Goal: Find specific page/section

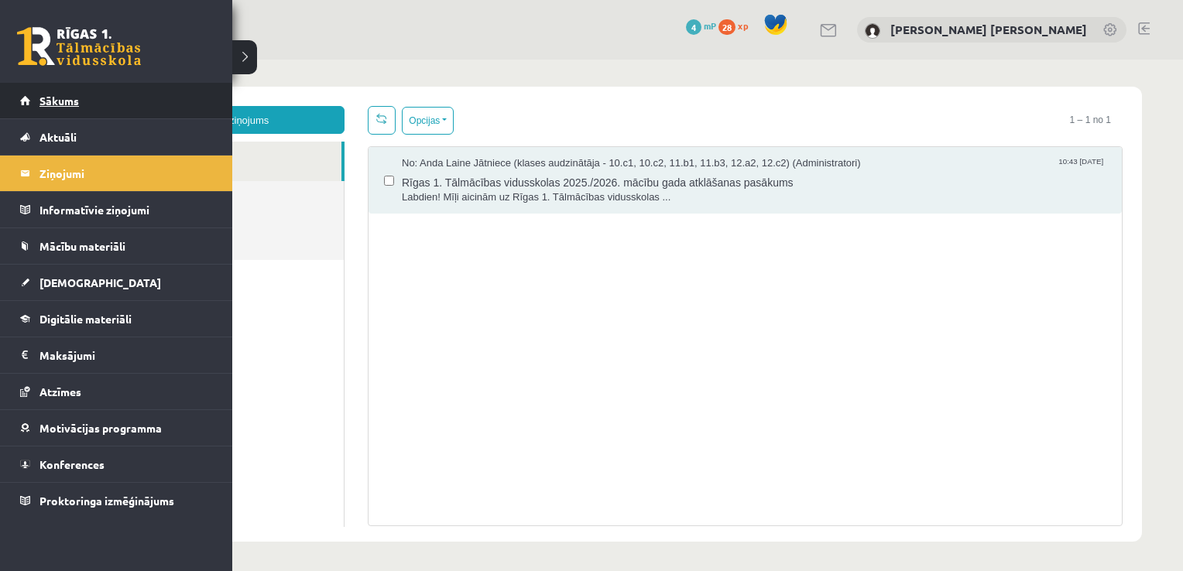
click at [28, 113] on link "Sākums" at bounding box center [116, 101] width 193 height 36
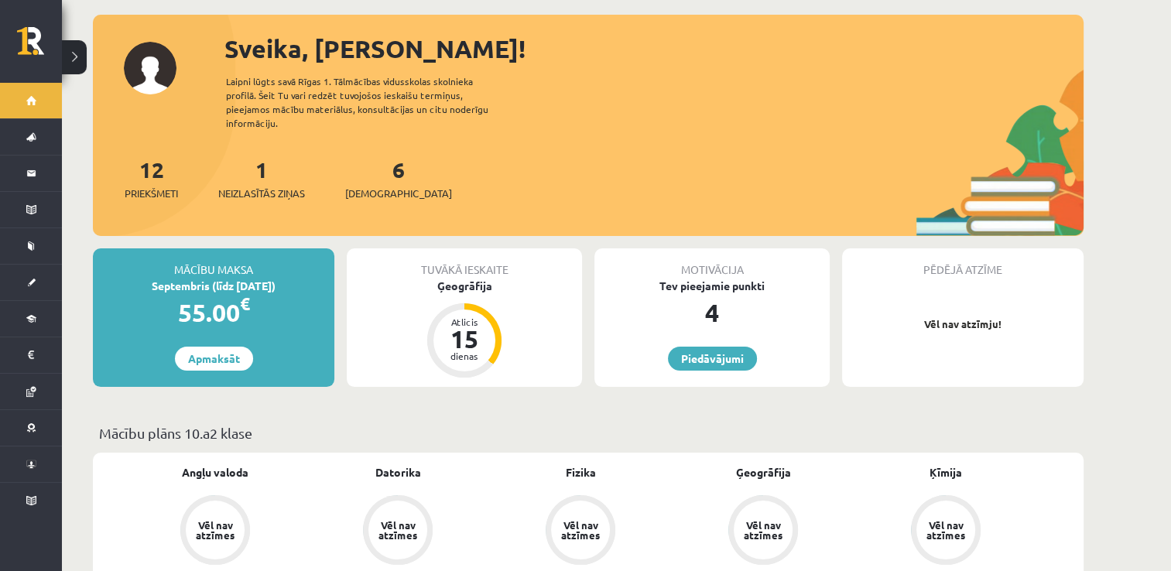
scroll to position [104, 0]
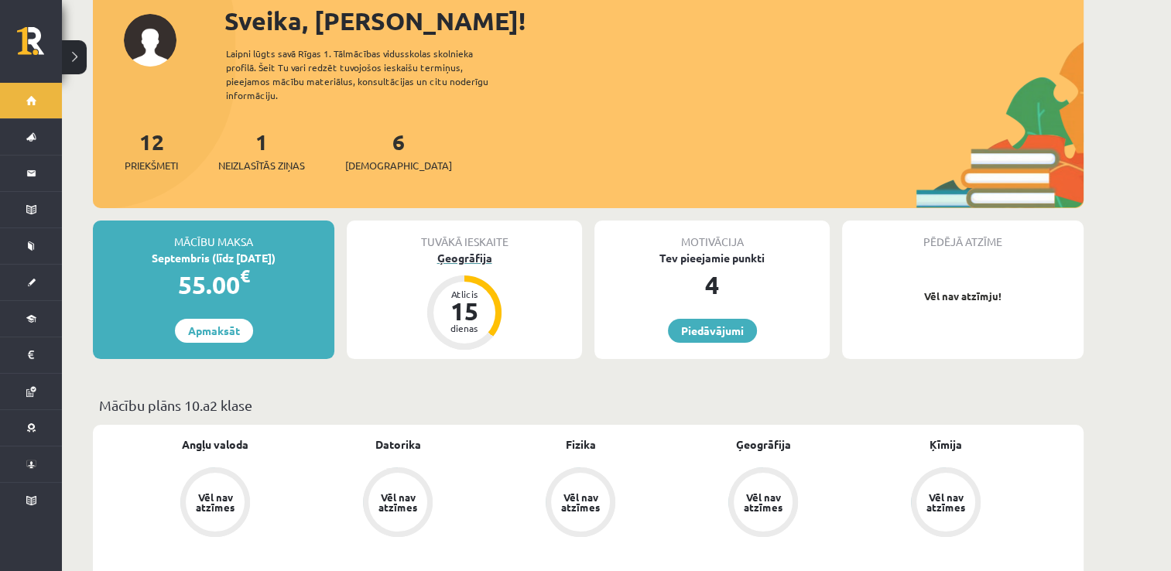
click at [481, 250] on div "Ģeogrāfija" at bounding box center [464, 258] width 235 height 16
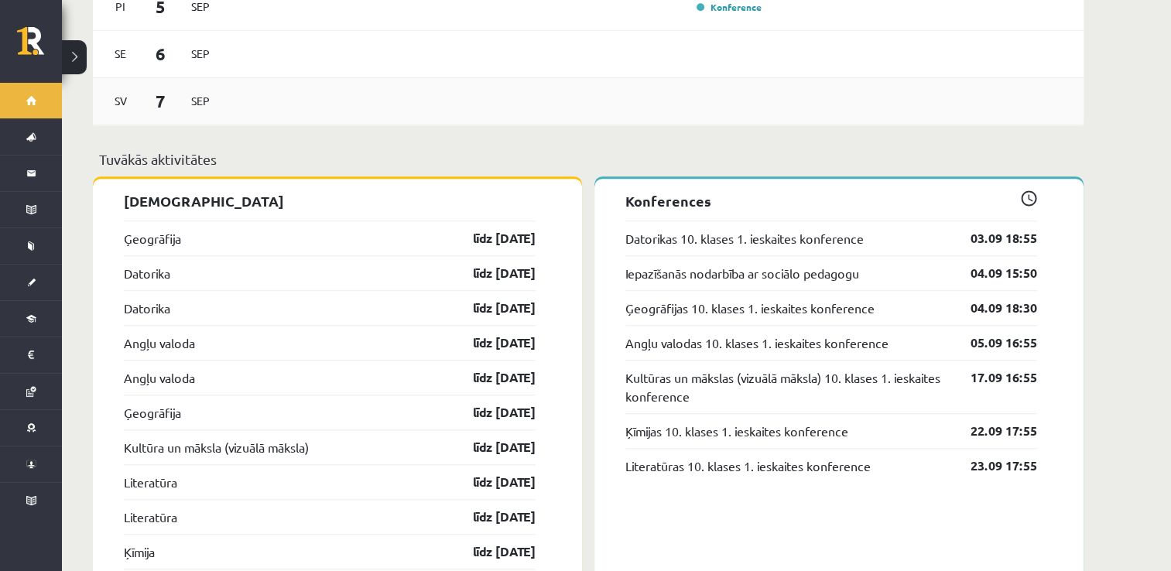
scroll to position [1277, 0]
click at [818, 228] on link "Datorikas 10. klases 1. ieskaites konference" at bounding box center [744, 237] width 238 height 19
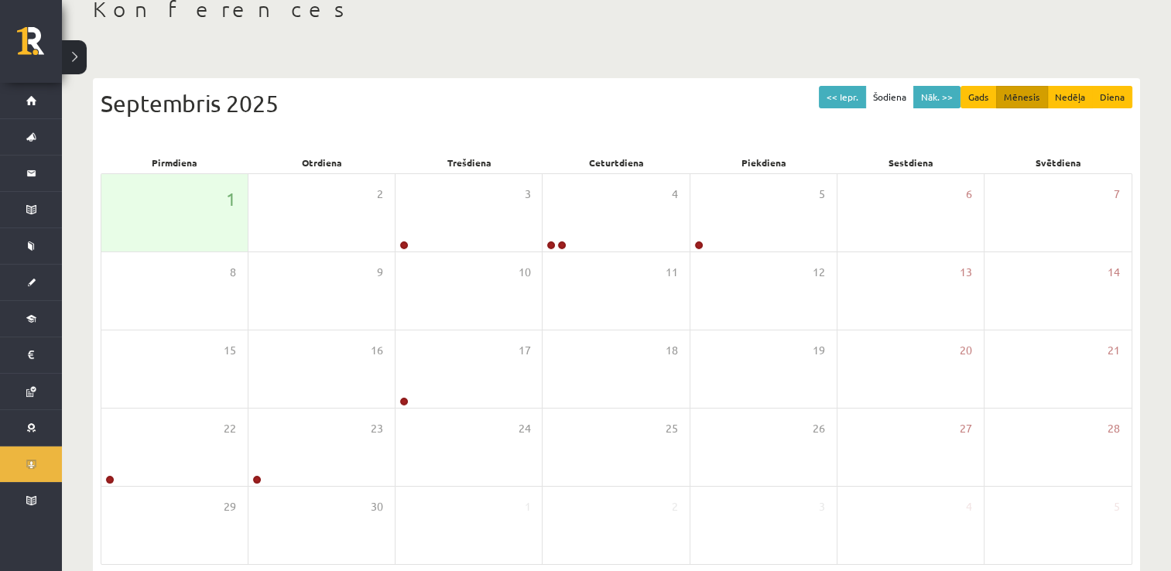
scroll to position [93, 0]
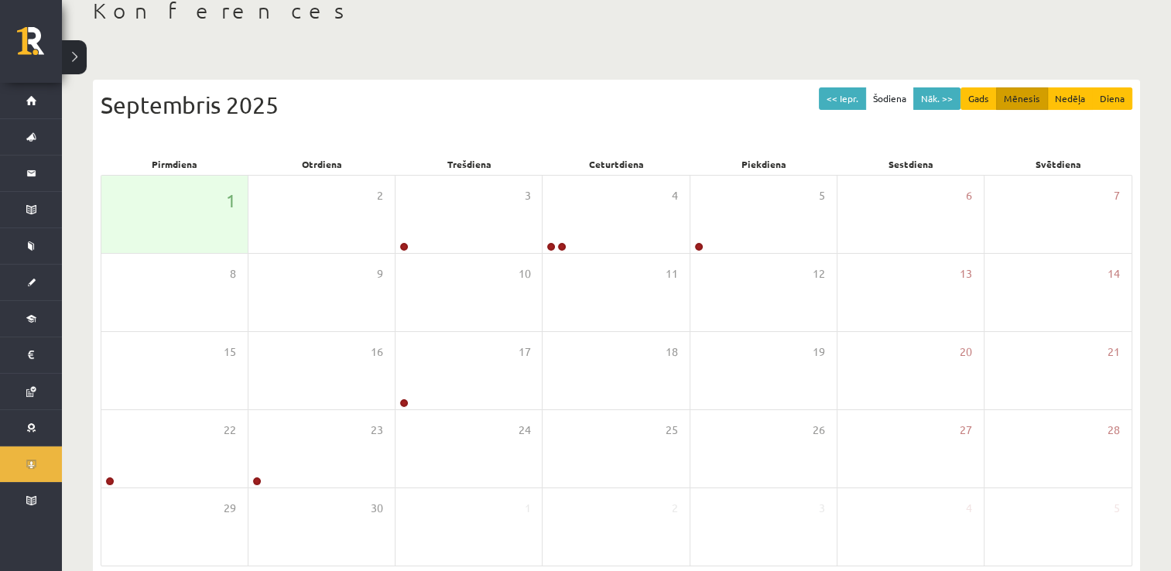
click at [76, 59] on button at bounding box center [74, 57] width 25 height 34
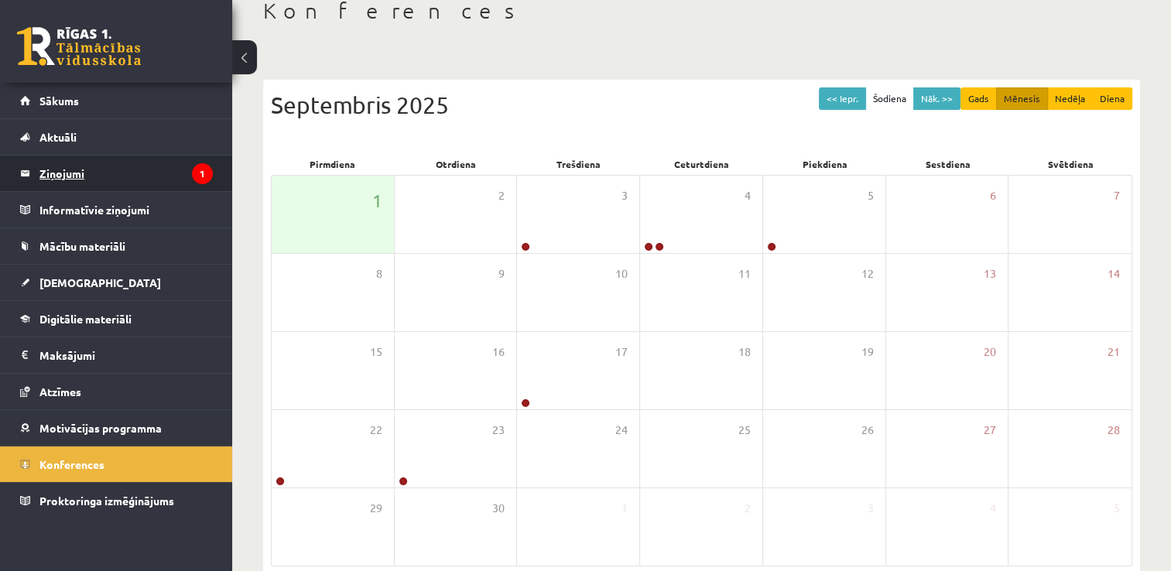
click at [76, 173] on legend "Ziņojumi 1" at bounding box center [125, 174] width 173 height 36
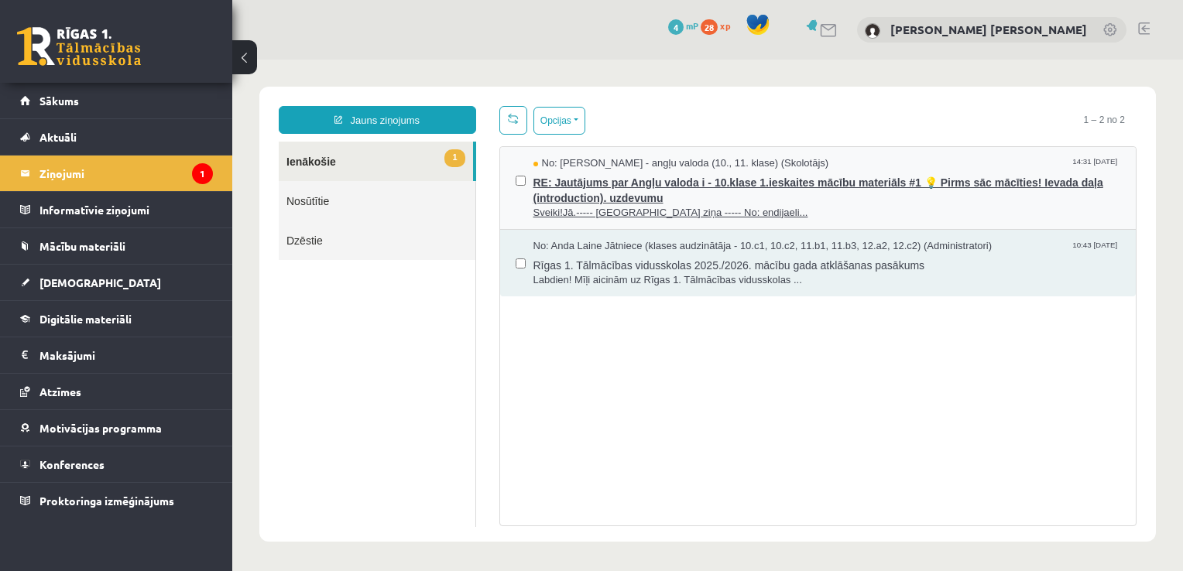
click at [691, 197] on span "RE: Jautājums par Angļu valoda i - 10.klase 1.ieskaites mācību materiāls #1 💡 P…" at bounding box center [826, 188] width 587 height 35
